Goal: Communication & Community: Answer question/provide support

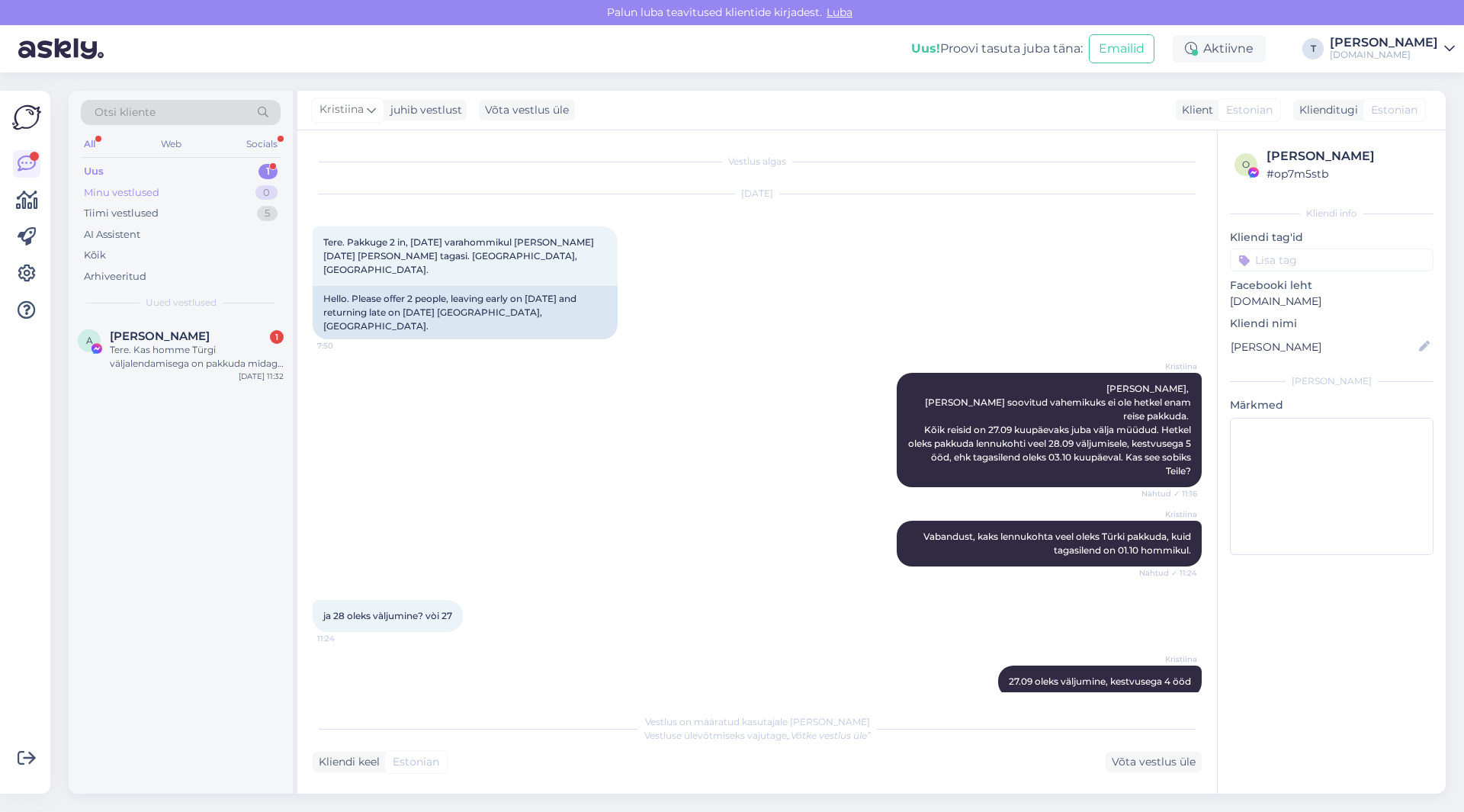
click at [152, 182] on div "Minu vestlused 0" at bounding box center [180, 192] width 200 height 21
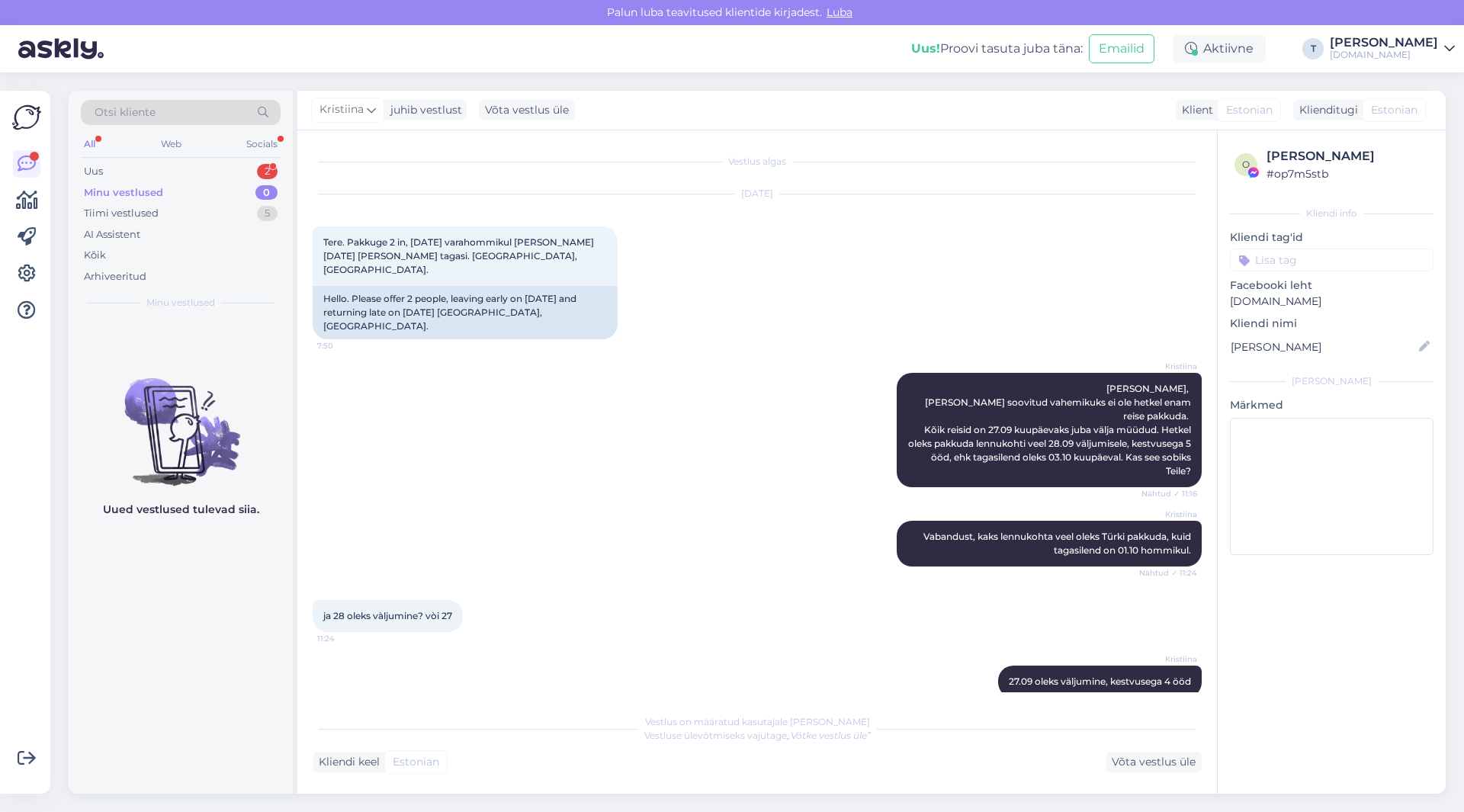
scroll to position [205, 0]
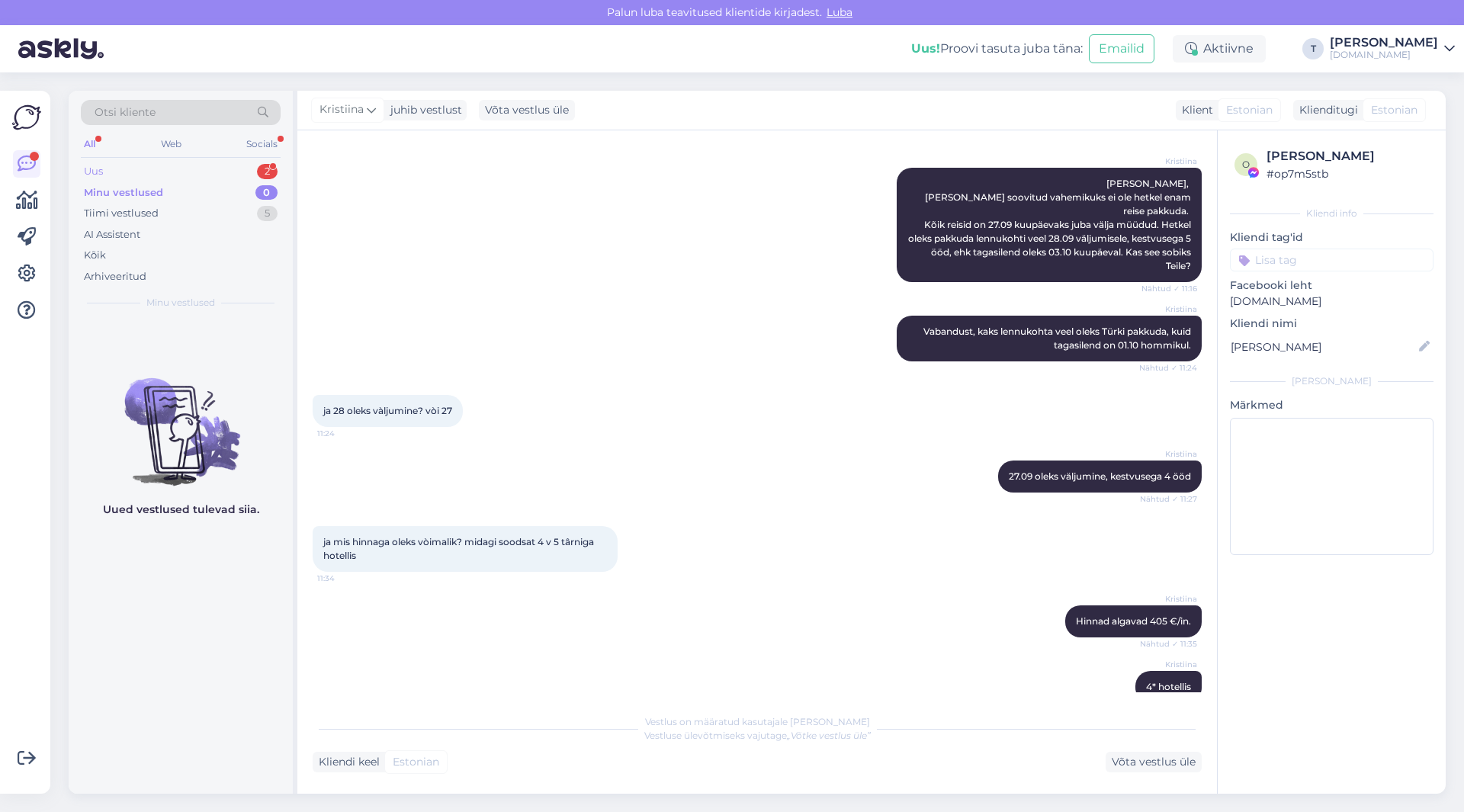
click at [224, 164] on div "Uus 2" at bounding box center [180, 171] width 200 height 21
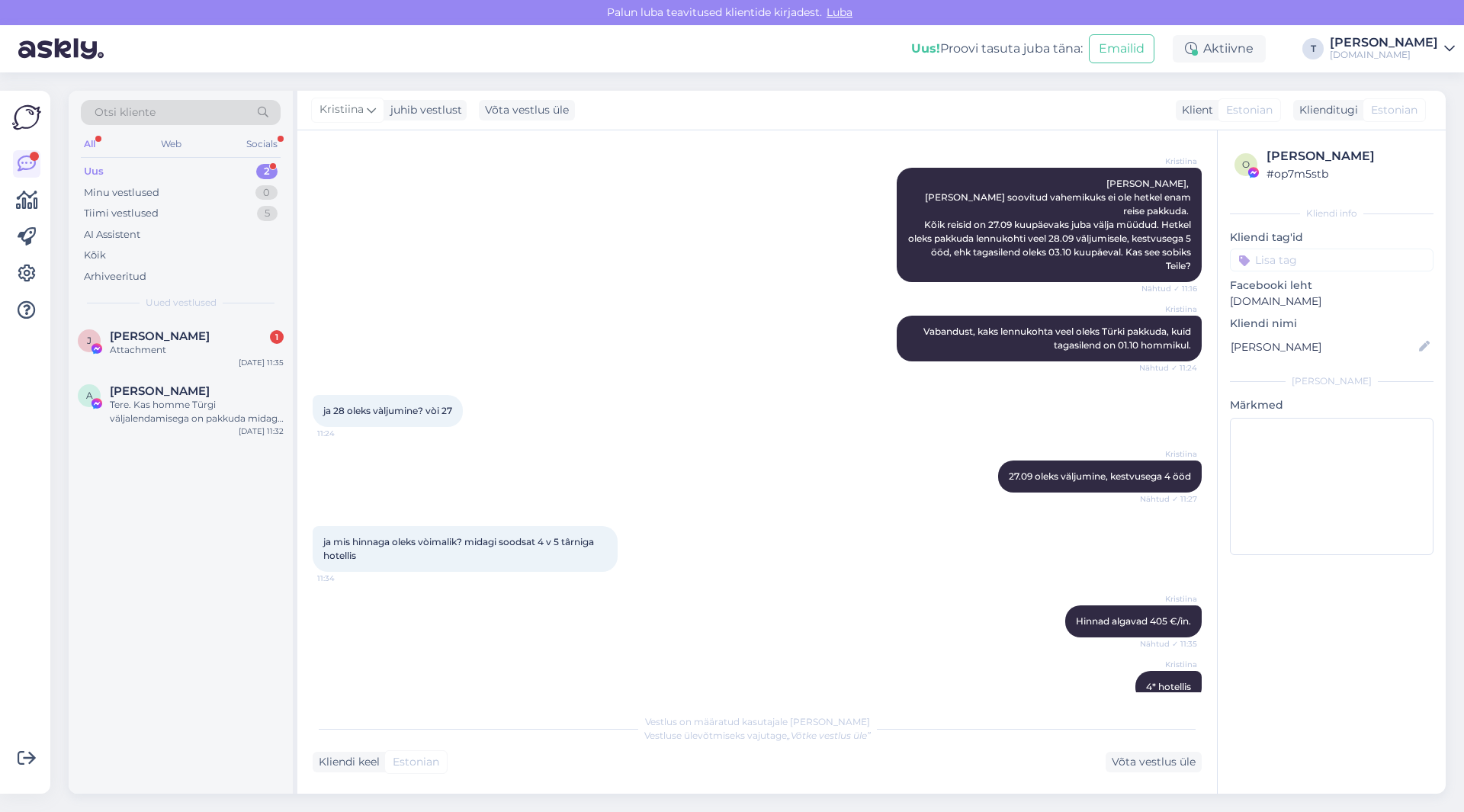
click at [460, 239] on div "[PERSON_NAME], Paraku soovitud vahemikuks ei ole hetkel enam reise pakkuda. Kõi…" at bounding box center [757, 224] width 889 height 148
click at [158, 354] on div "Attachment" at bounding box center [196, 349] width 174 height 14
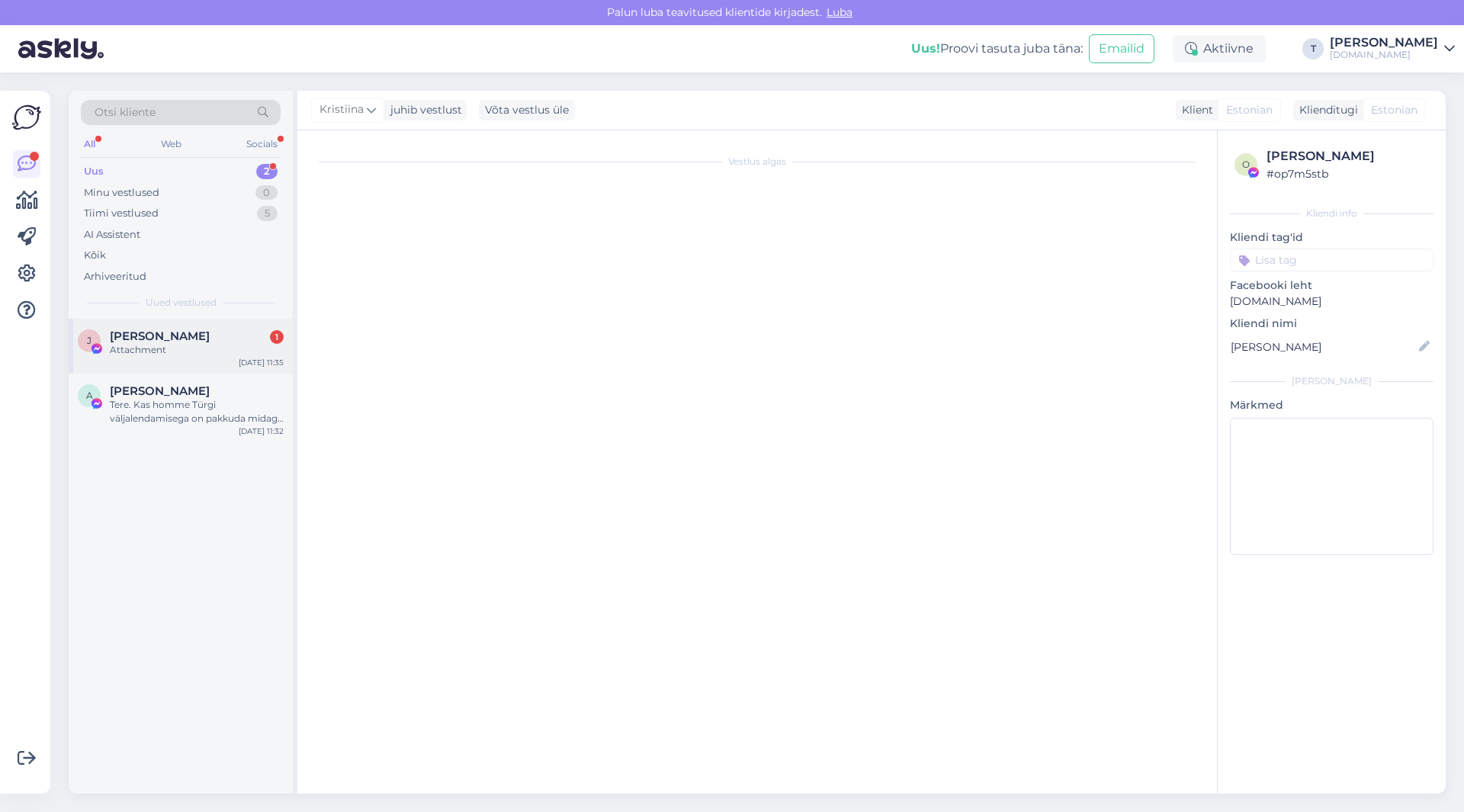
scroll to position [0, 0]
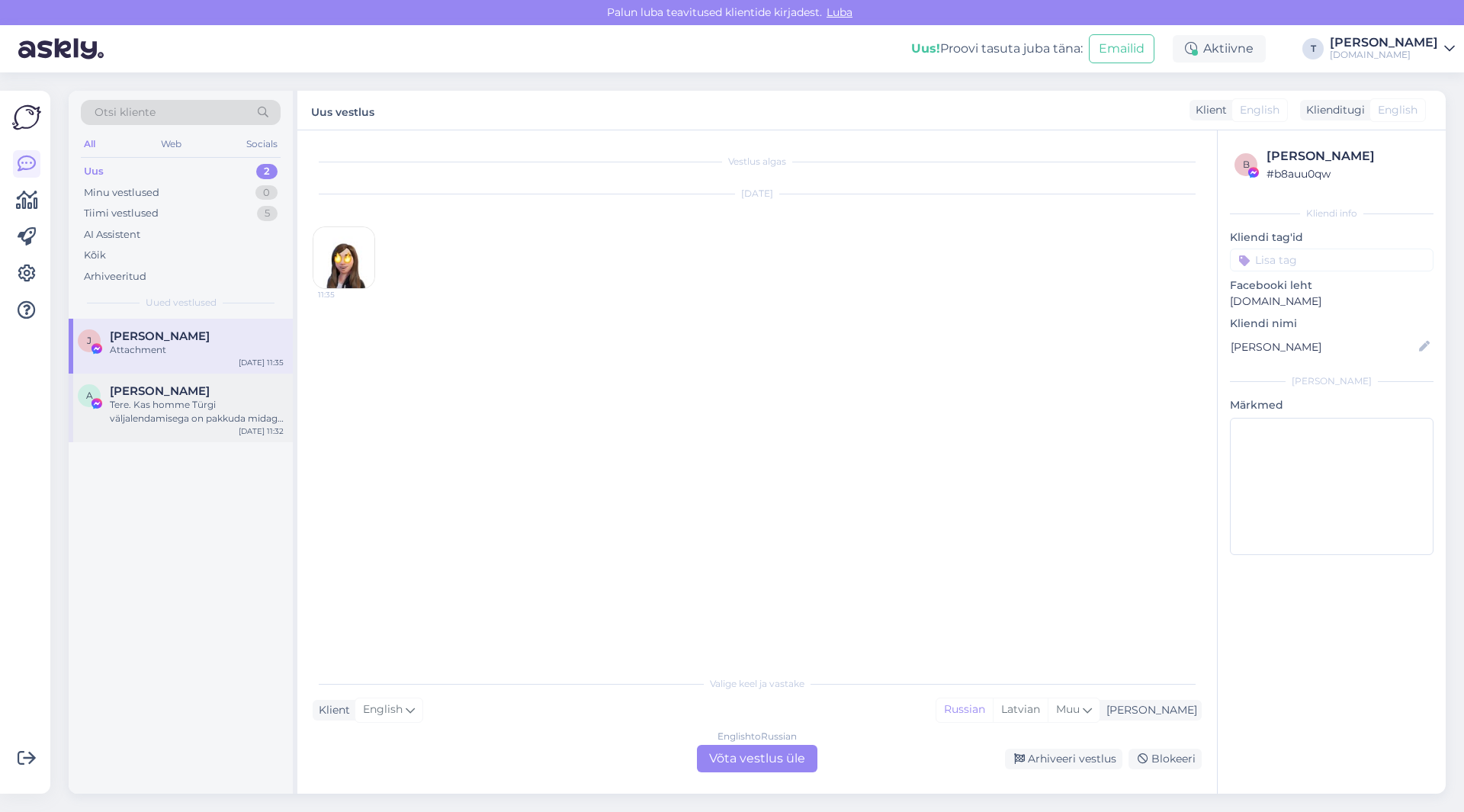
click at [210, 400] on div "Tere. Kas homme Türgi väljalendamisega on pakkuda midagi. 3 inimest . Sibib kas…" at bounding box center [196, 412] width 174 height 28
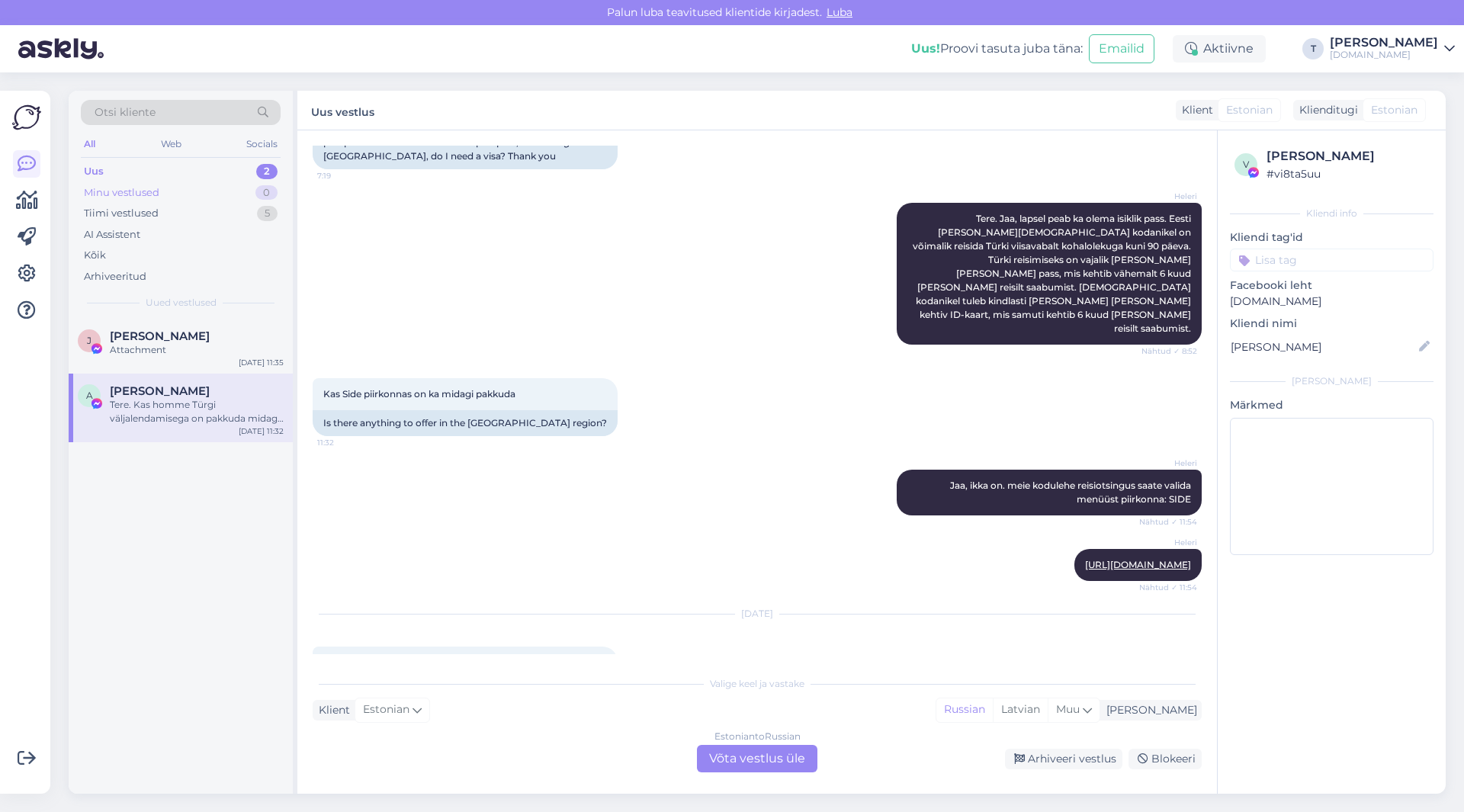
click at [218, 194] on div "Minu vestlused 0" at bounding box center [180, 192] width 200 height 21
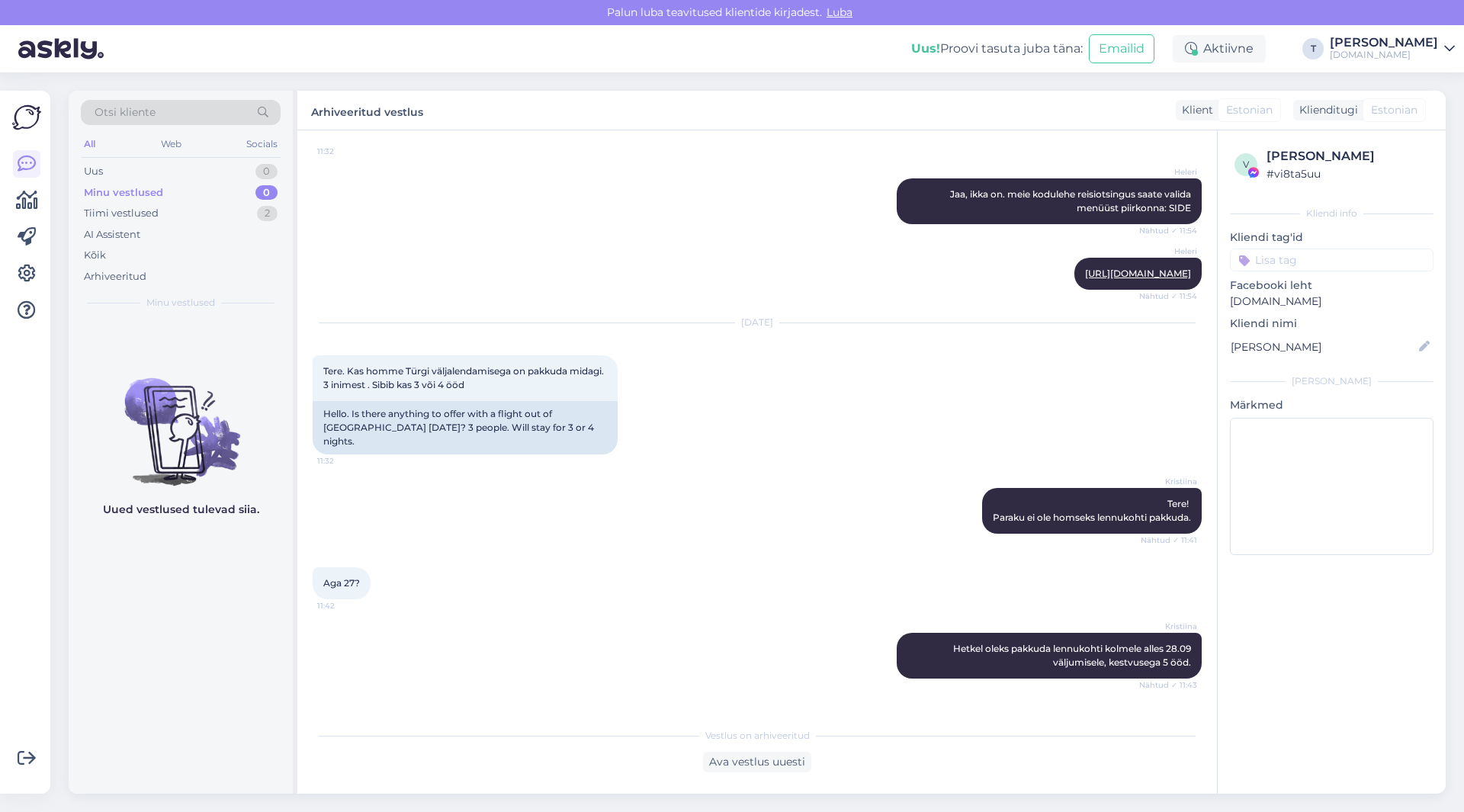
scroll to position [8270, 0]
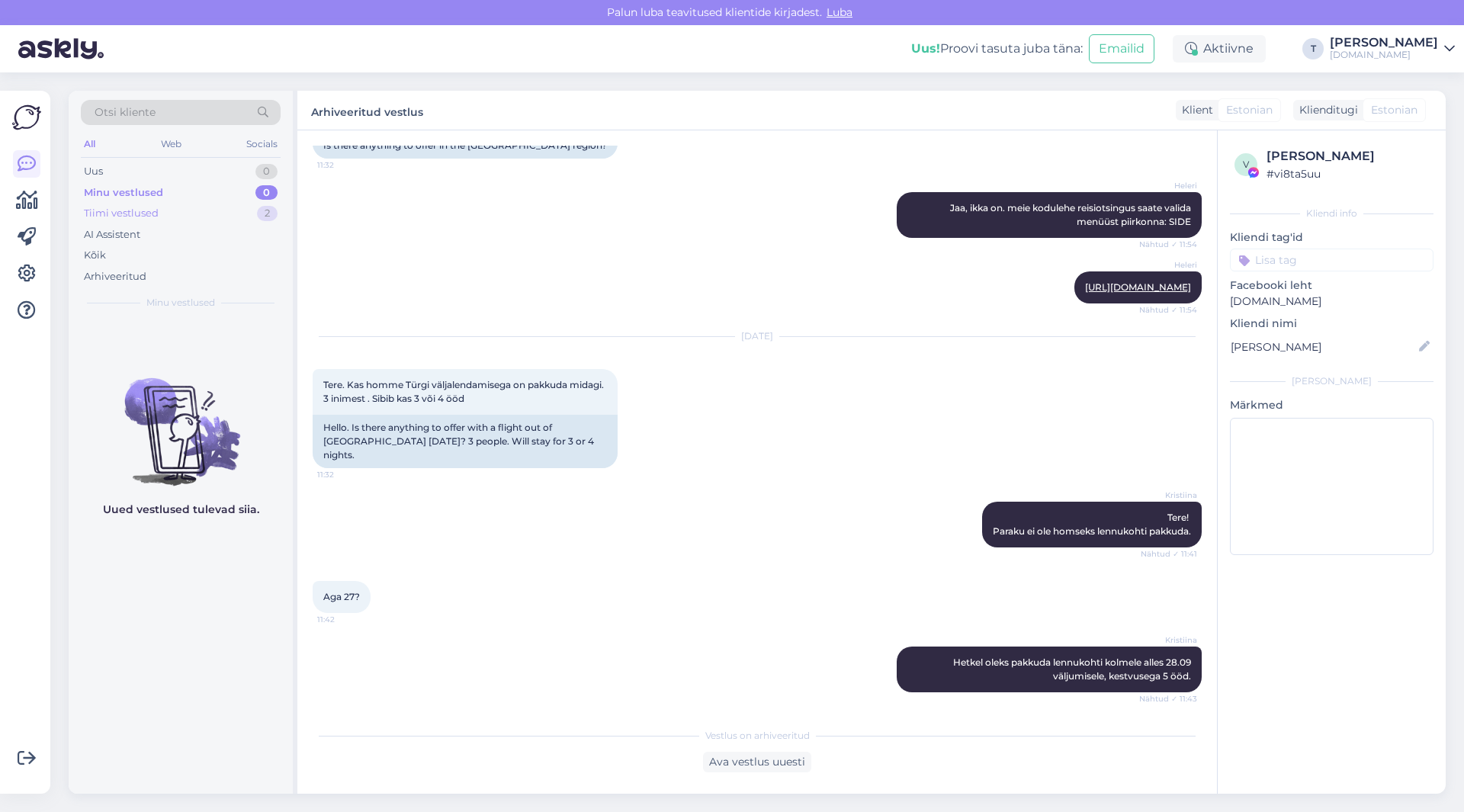
click at [215, 211] on div "Tiimi vestlused 2" at bounding box center [180, 213] width 200 height 21
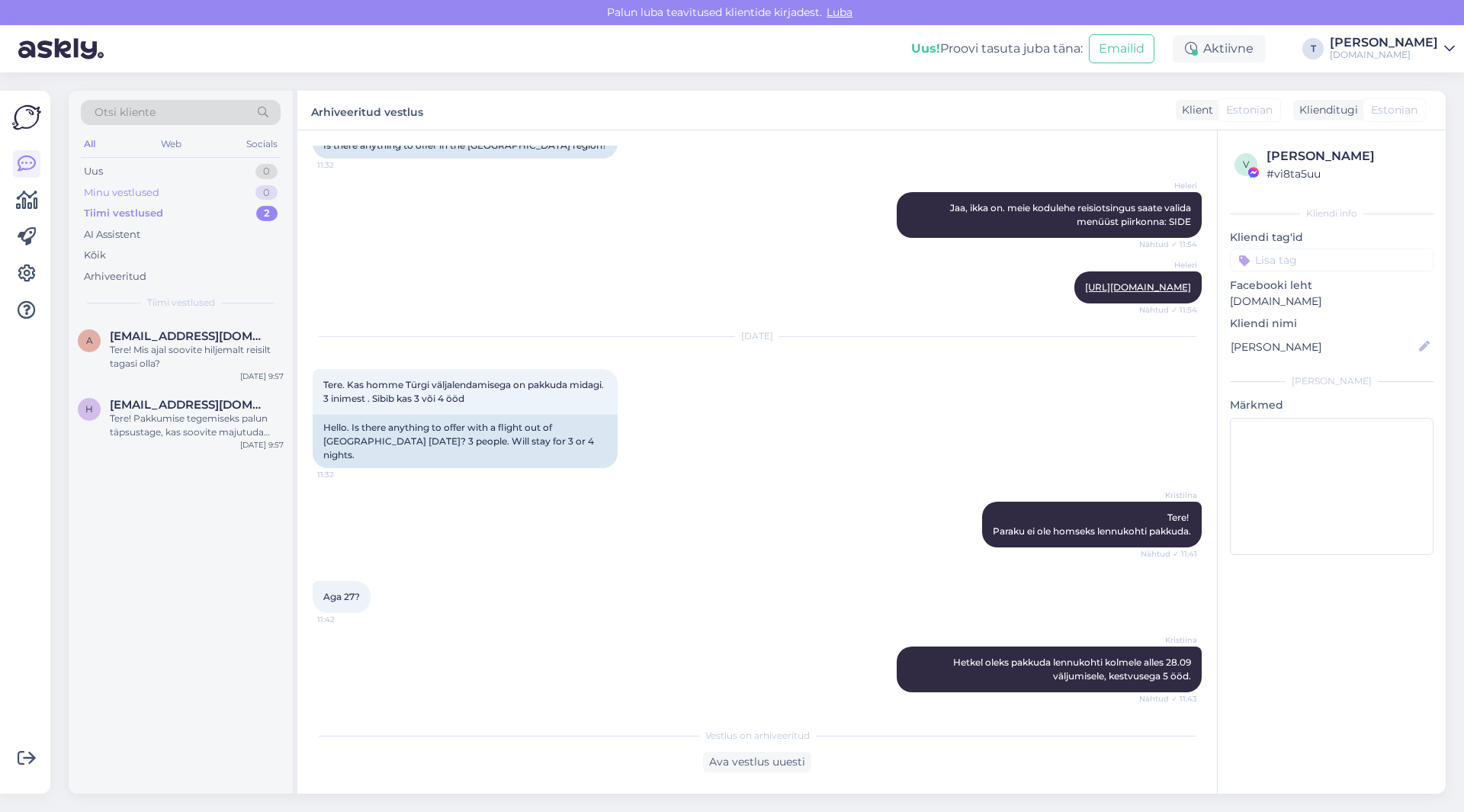
click at [211, 193] on div "Minu vestlused 0" at bounding box center [180, 192] width 200 height 21
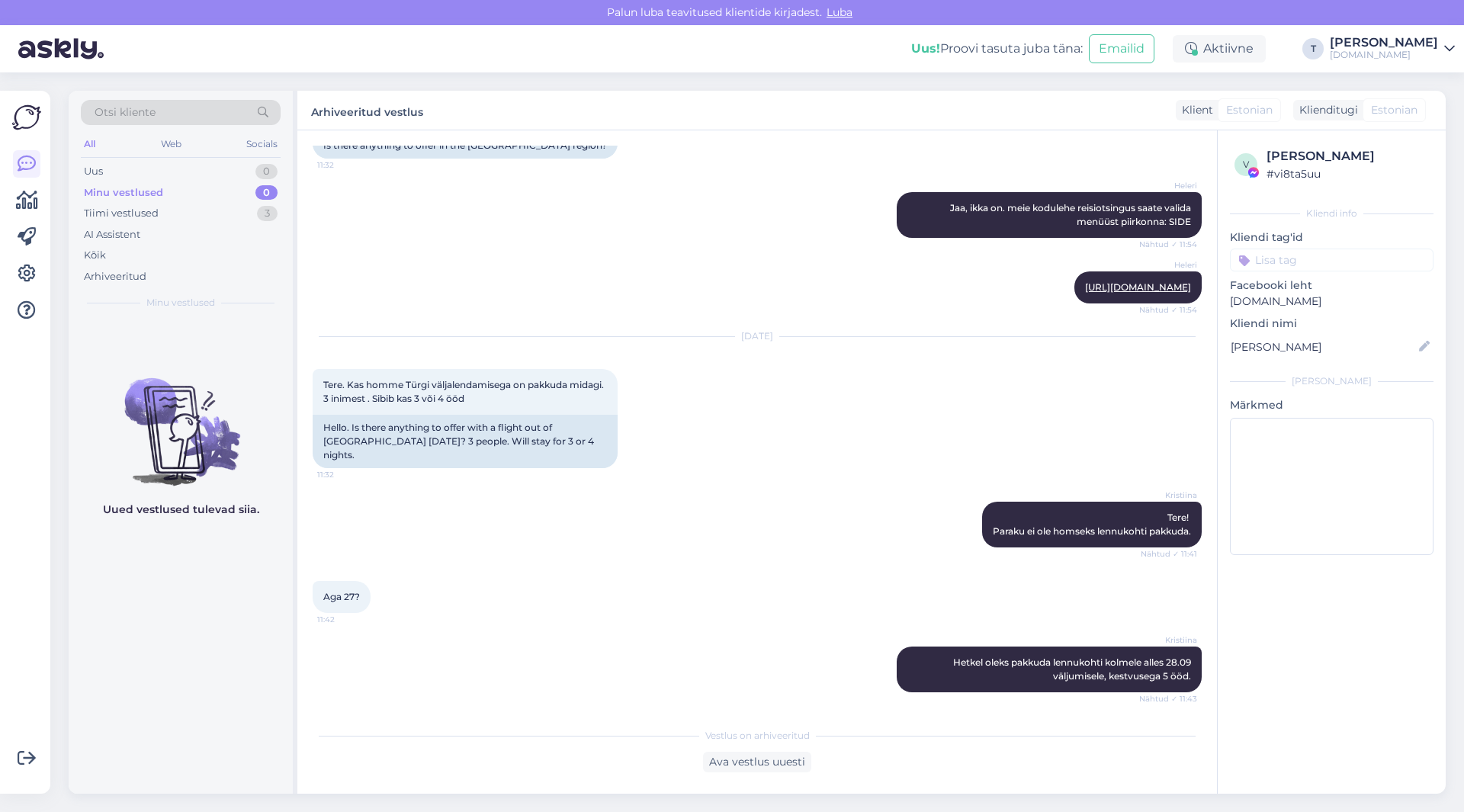
click at [196, 188] on div "Minu vestlused 0" at bounding box center [180, 192] width 200 height 21
click at [203, 203] on div "Tiimi vestlused 3" at bounding box center [180, 213] width 200 height 21
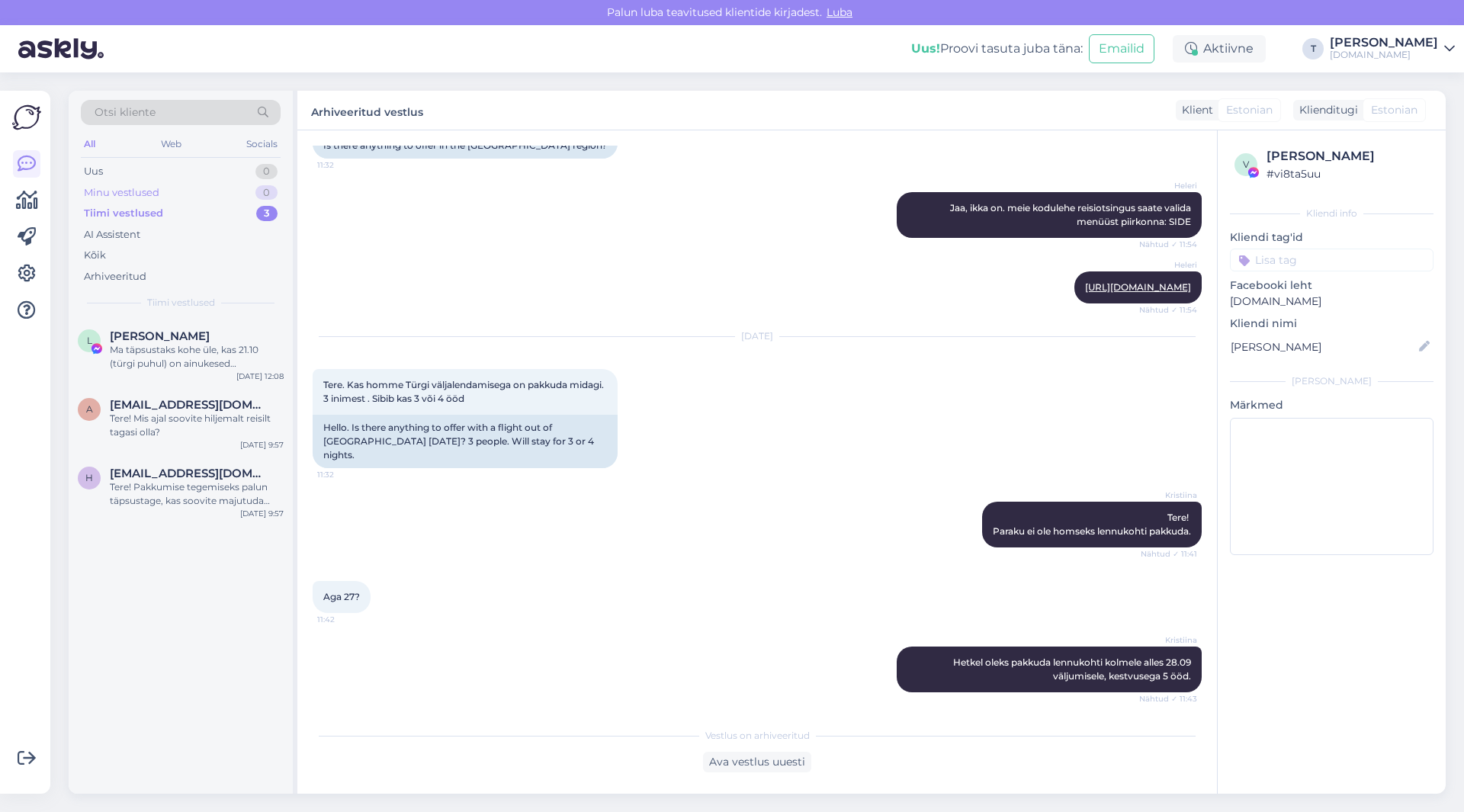
click at [199, 191] on div "Minu vestlused 0" at bounding box center [180, 192] width 200 height 21
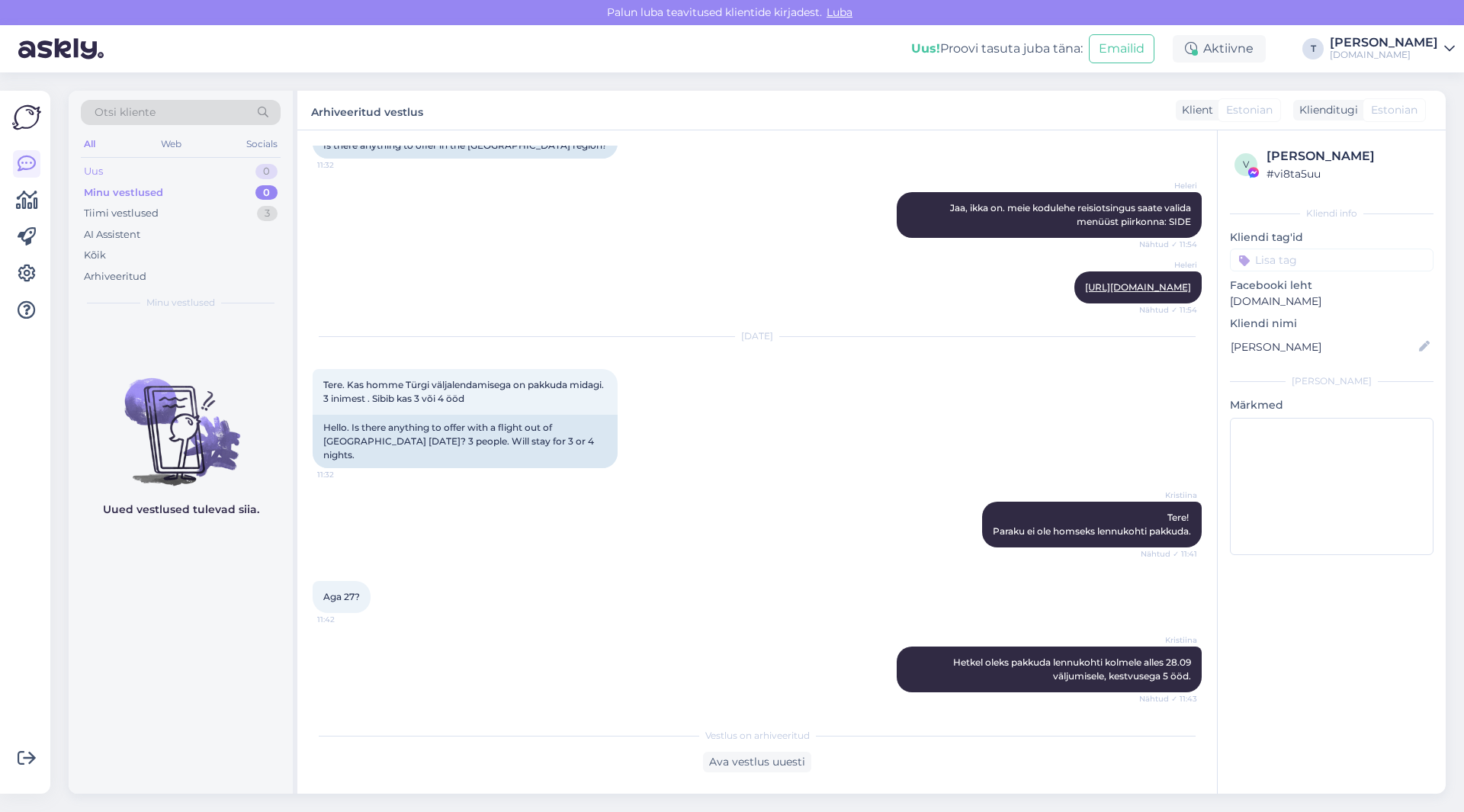
click at [208, 166] on div "Uus 0" at bounding box center [180, 171] width 200 height 21
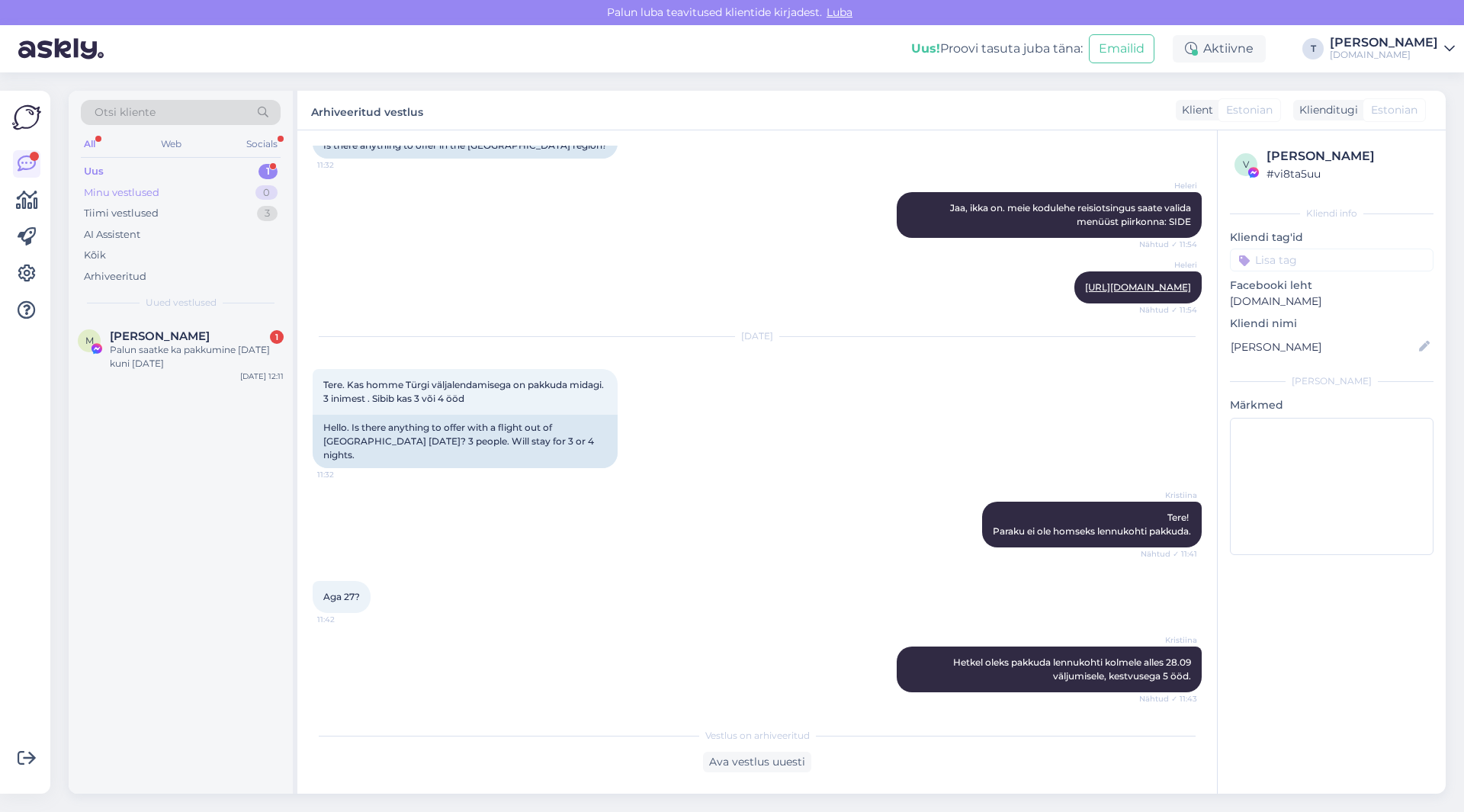
click at [178, 186] on div "Minu vestlused 0" at bounding box center [180, 192] width 200 height 21
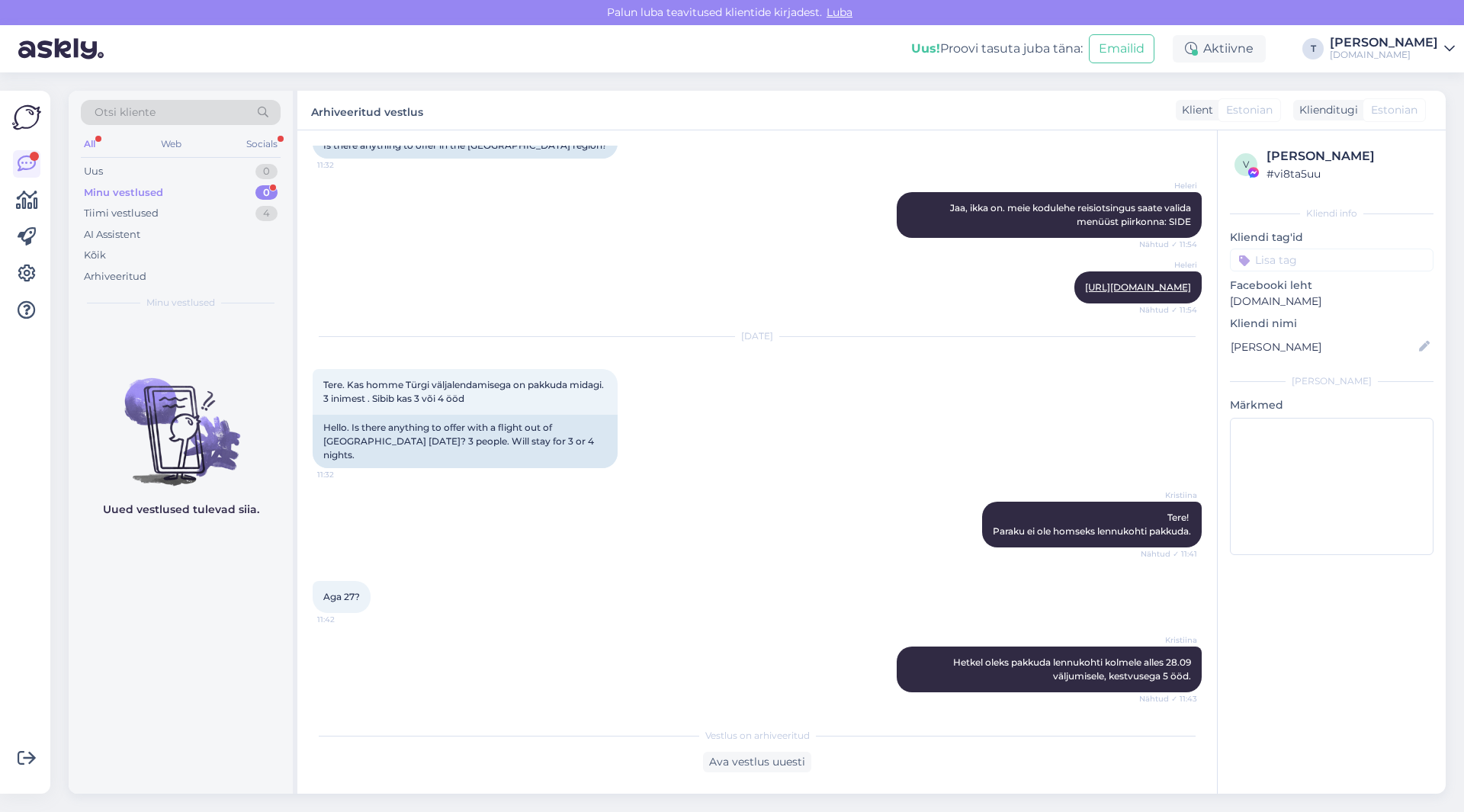
click at [208, 194] on div "Minu vestlused 0" at bounding box center [180, 192] width 200 height 21
